Goal: Book appointment/travel/reservation

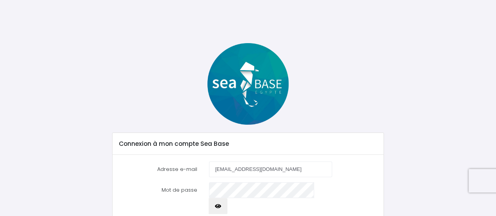
type input "[EMAIL_ADDRESS] ZOUAOUI <[EMAIL_ADDRESS][DOMAIN_NAME]>"
drag, startPoint x: 331, startPoint y: 170, endPoint x: 138, endPoint y: 171, distance: 192.1
click at [148, 170] on div "Adresse e-mail vcorneloup@gmail.comSlim ZOUAOUI <zouaoui.s@tahapharma.com>" at bounding box center [248, 170] width 270 height 16
type input "vcorneloup@gmail.com"
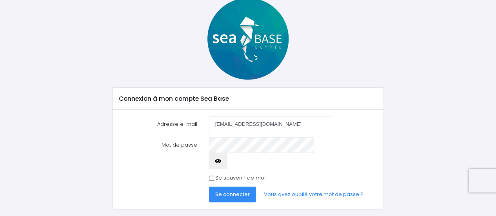
scroll to position [49, 0]
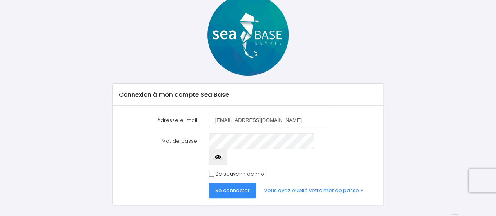
click at [242, 187] on span "Se connecter" at bounding box center [232, 190] width 35 height 7
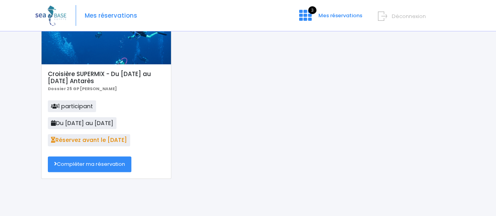
scroll to position [78, 0]
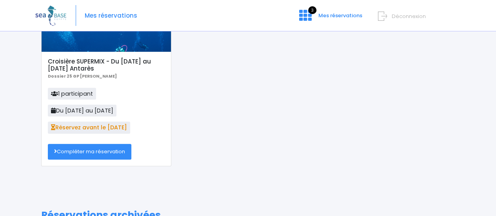
click at [111, 154] on link "Compléter ma réservation" at bounding box center [90, 152] width 84 height 16
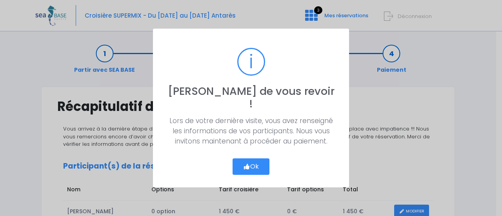
click at [269, 161] on button "Ok" at bounding box center [251, 166] width 37 height 16
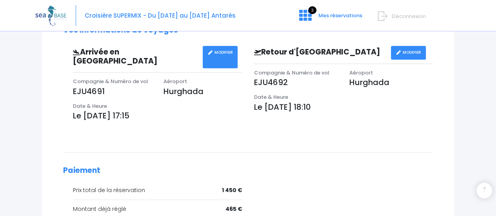
scroll to position [314, 0]
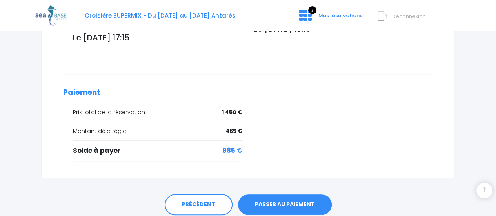
click at [292, 196] on link "PASSER AU PAIEMENT" at bounding box center [285, 204] width 94 height 20
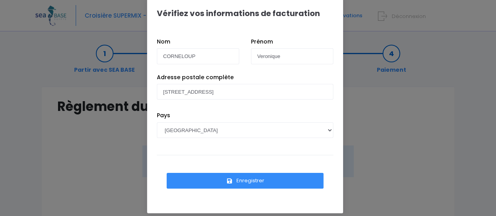
scroll to position [16, 0]
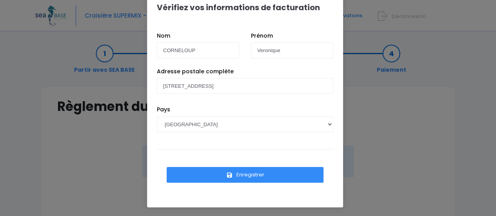
click at [256, 174] on button "Enregistrer" at bounding box center [245, 175] width 157 height 16
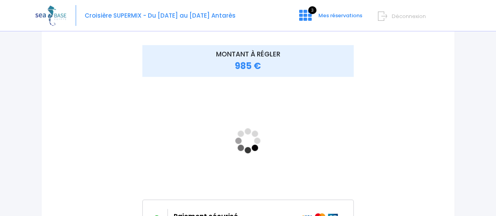
scroll to position [118, 0]
